Goal: Task Accomplishment & Management: Manage account settings

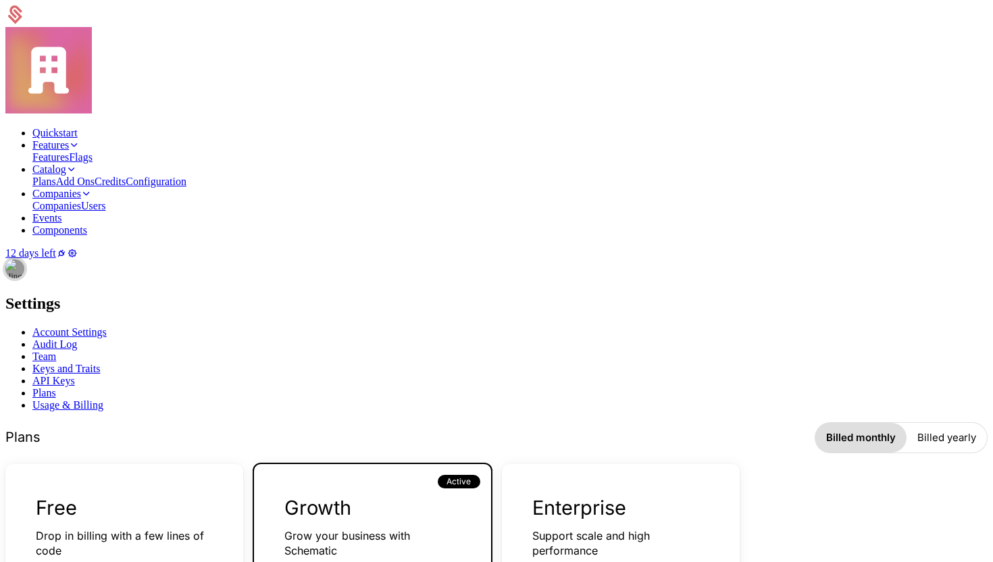
click at [24, 259] on img "Open user button" at bounding box center [14, 268] width 19 height 19
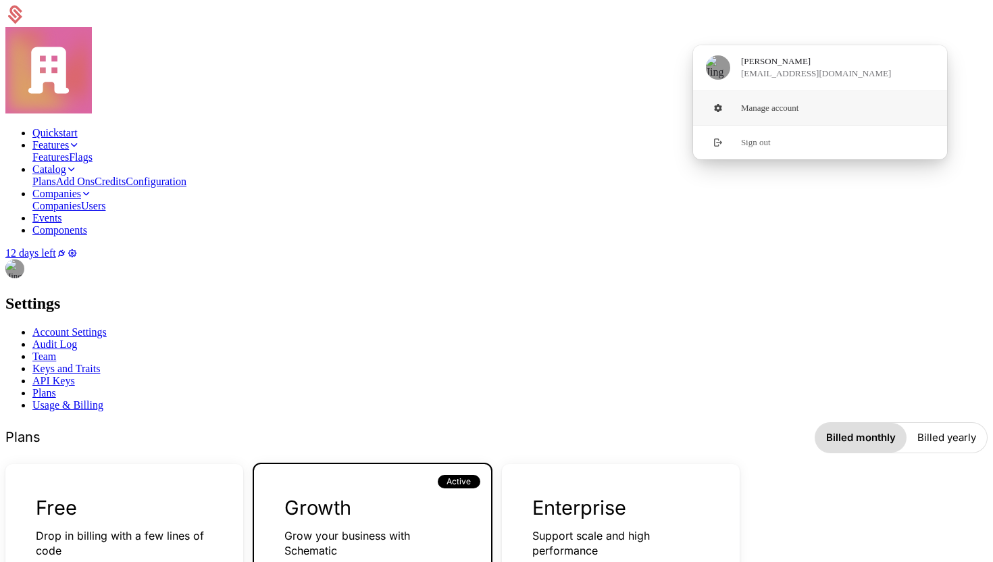
click at [821, 115] on button "Manage account" at bounding box center [819, 108] width 255 height 34
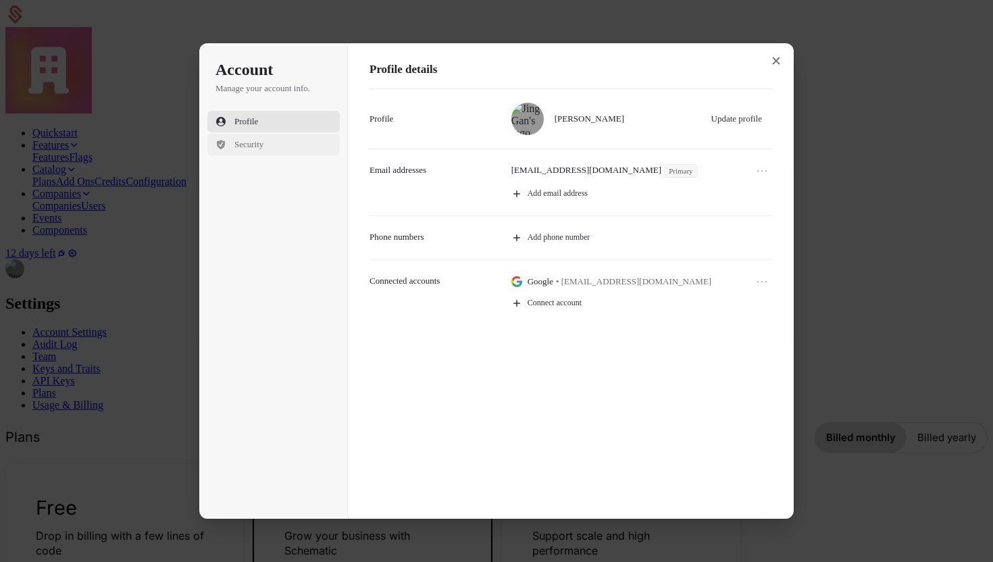
click at [291, 155] on button "Security" at bounding box center [273, 145] width 132 height 22
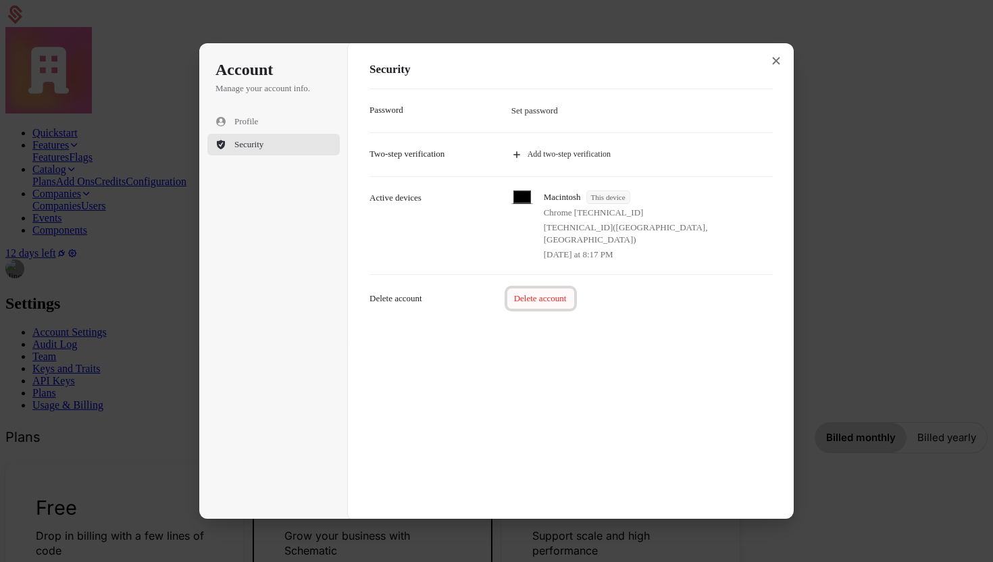
click at [551, 300] on button "Delete account" at bounding box center [541, 298] width 68 height 20
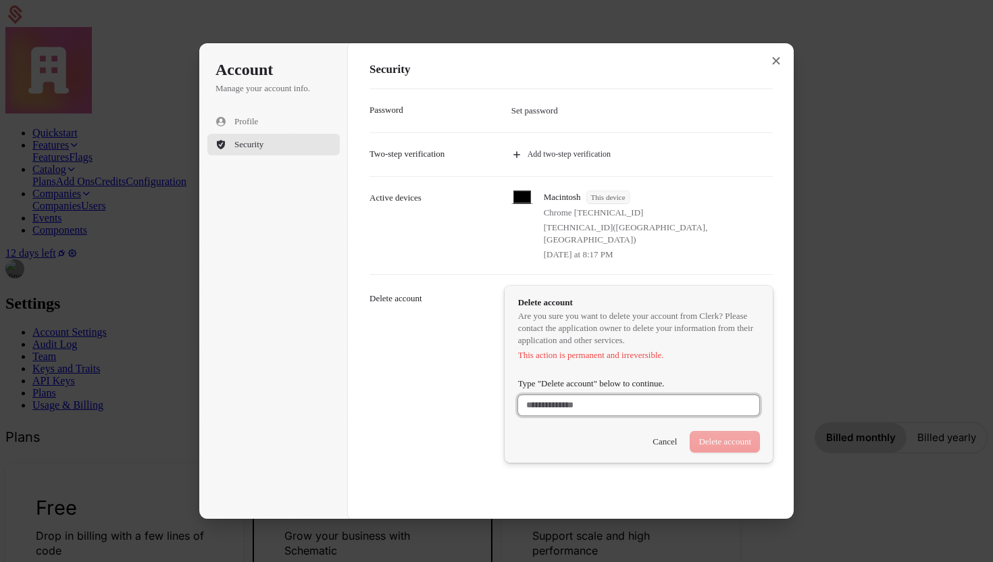
click at [685, 402] on input "Type "Delete account" below to continue." at bounding box center [638, 405] width 241 height 20
drag, startPoint x: 544, startPoint y: 378, endPoint x: 608, endPoint y: 384, distance: 64.4
click at [608, 384] on label "Type "Delete account" below to continue." at bounding box center [591, 384] width 147 height 12
copy label "Delete account"
click at [584, 395] on input "Type "Delete account" below to continue." at bounding box center [638, 405] width 241 height 20
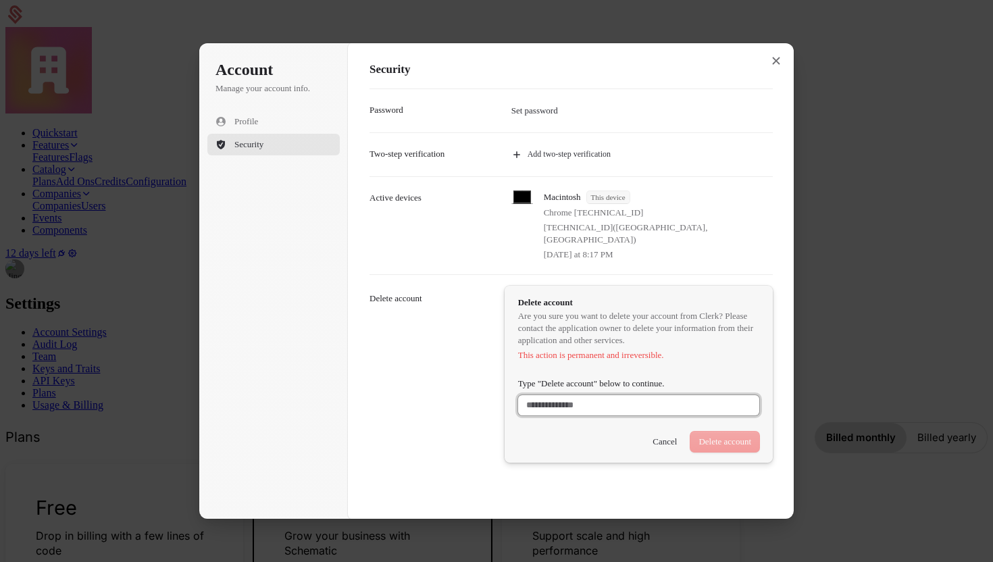
paste input "**********"
click at [728, 440] on button "Delete account" at bounding box center [724, 441] width 69 height 20
type input "**********"
